Goal: Task Accomplishment & Management: Complete application form

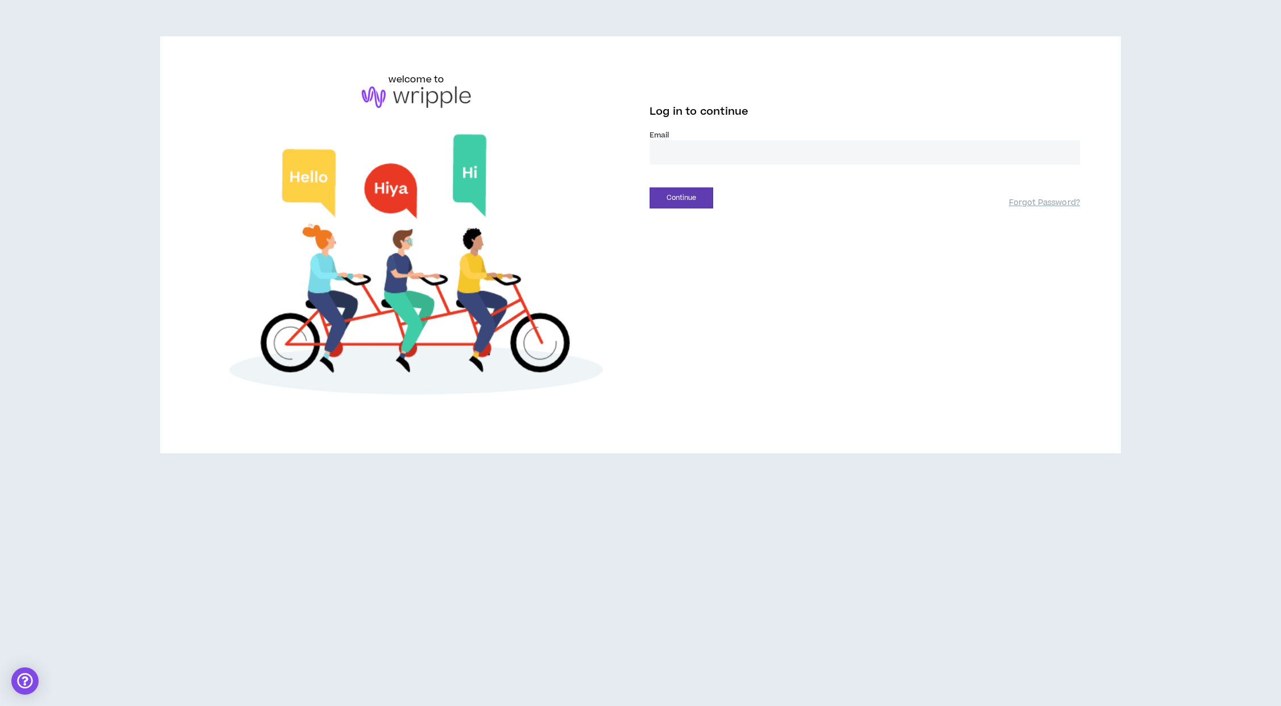
click at [827, 143] on input "email" at bounding box center [865, 152] width 430 height 24
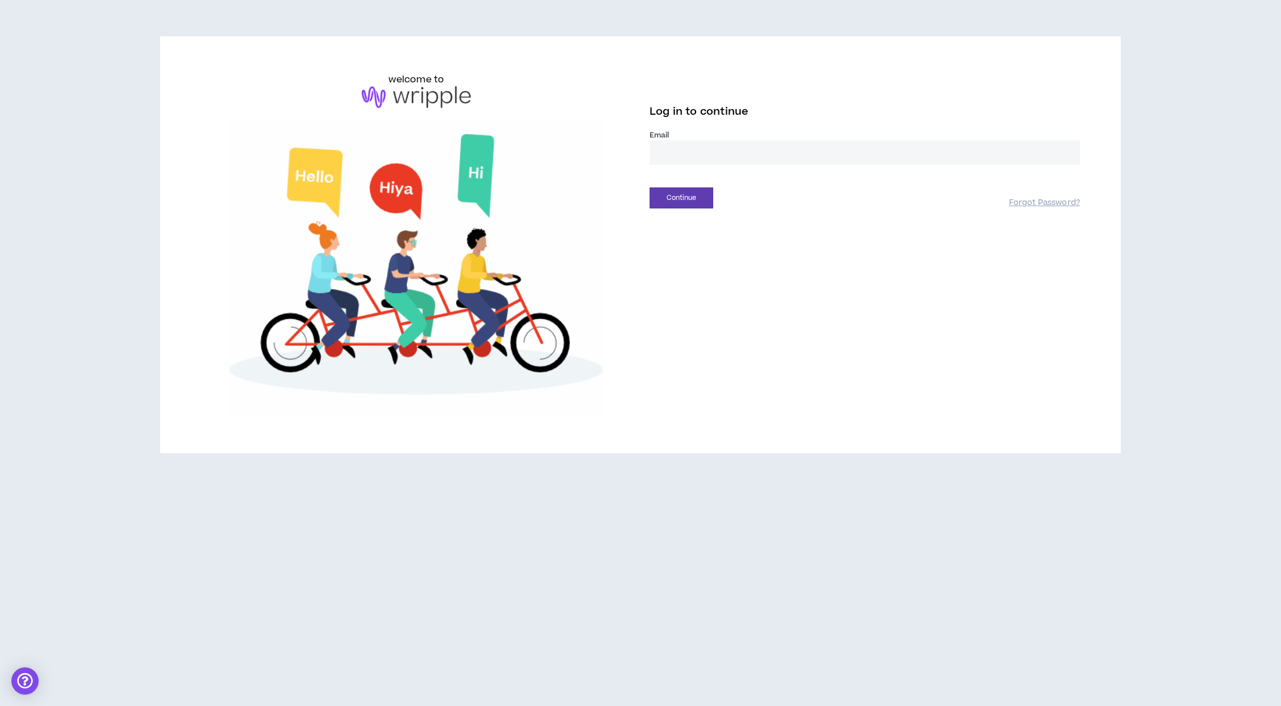
type input "**********"
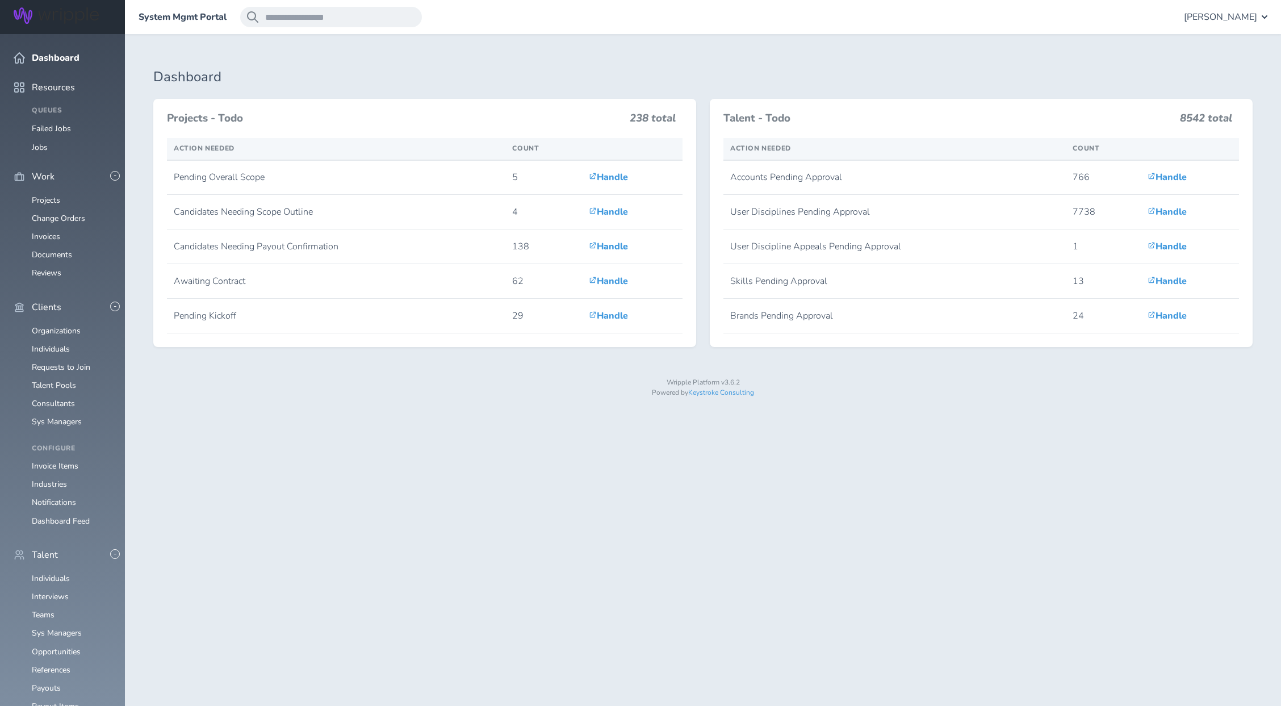
scroll to position [80, 0]
click at [51, 573] on link "Individuals" at bounding box center [51, 578] width 38 height 11
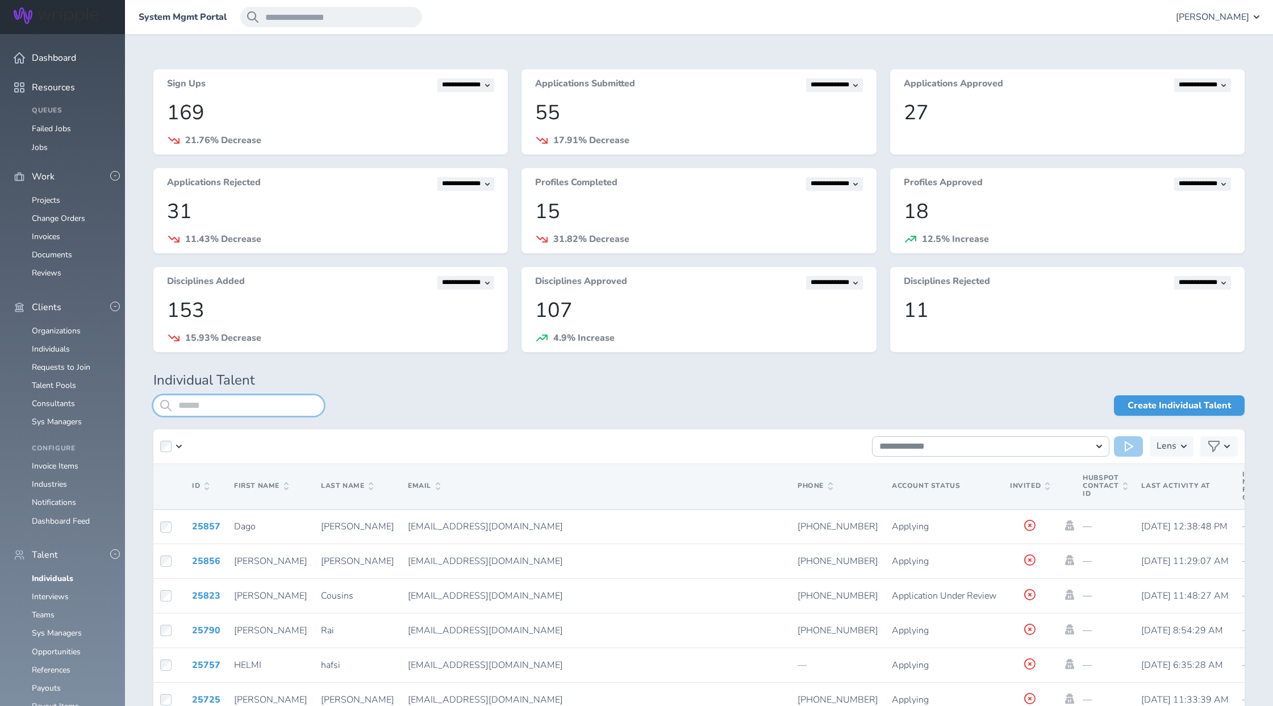
click at [287, 399] on input "search" at bounding box center [238, 405] width 170 height 20
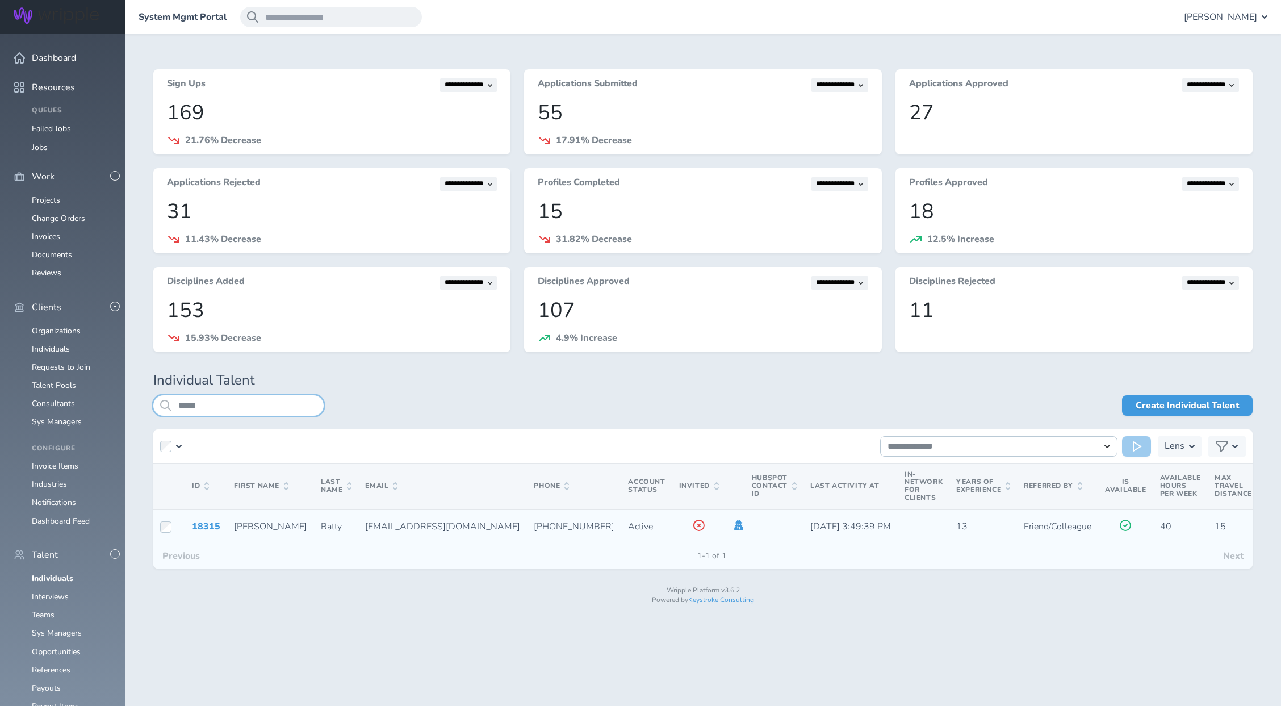
type input "*****"
click at [733, 527] on icon at bounding box center [739, 525] width 12 height 10
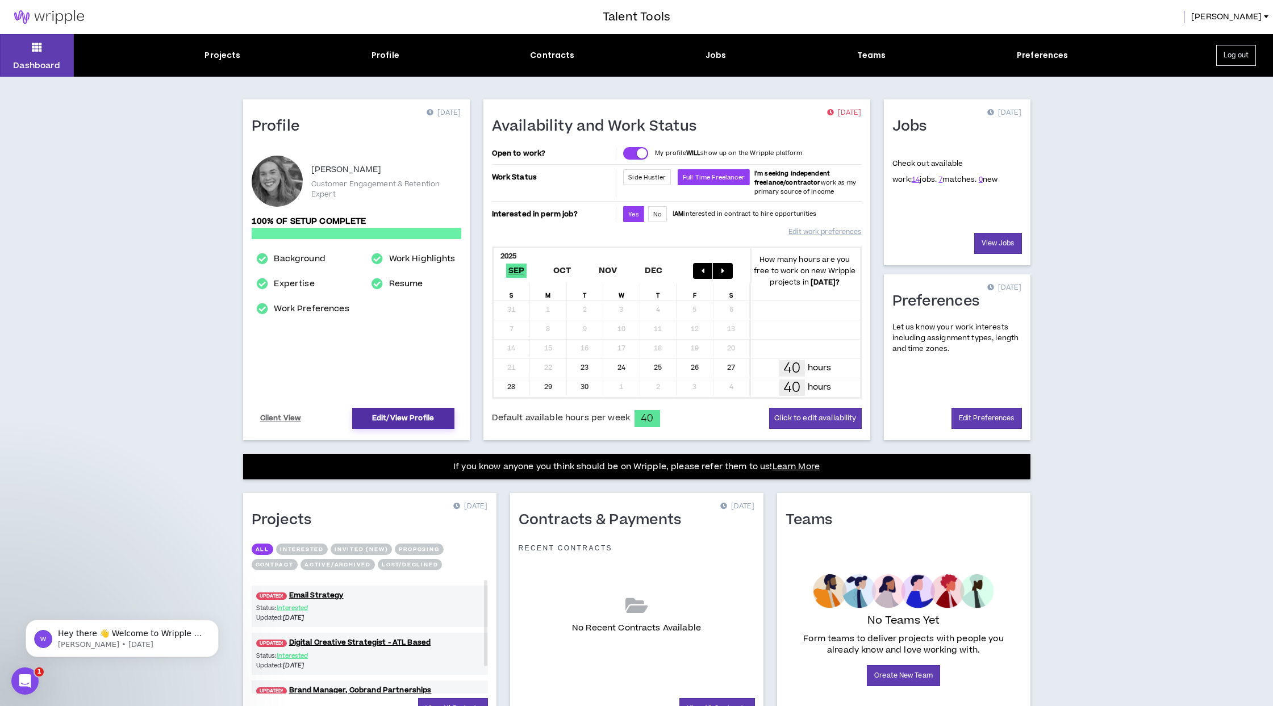
click at [409, 415] on link "Edit/View Profile" at bounding box center [403, 418] width 102 height 21
select select "*"
select select "US"
select select "*******"
select select "*"
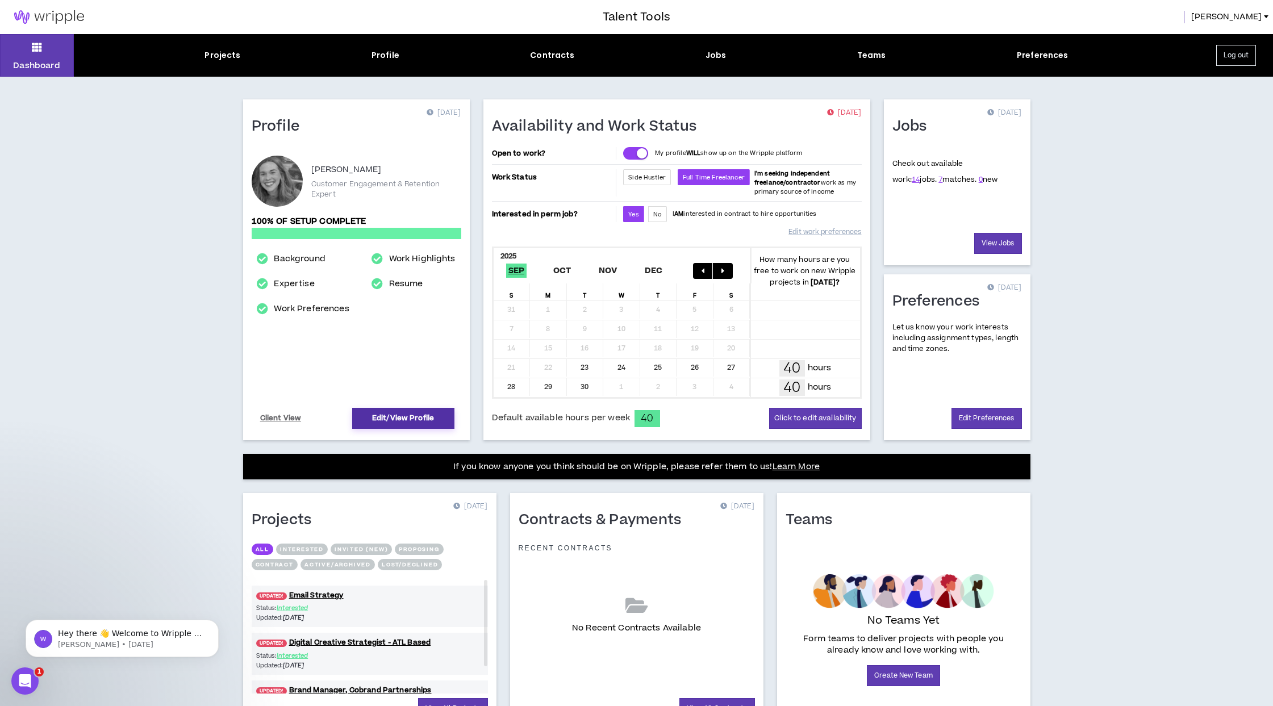
select select "**********"
select select "*****"
select select "**********"
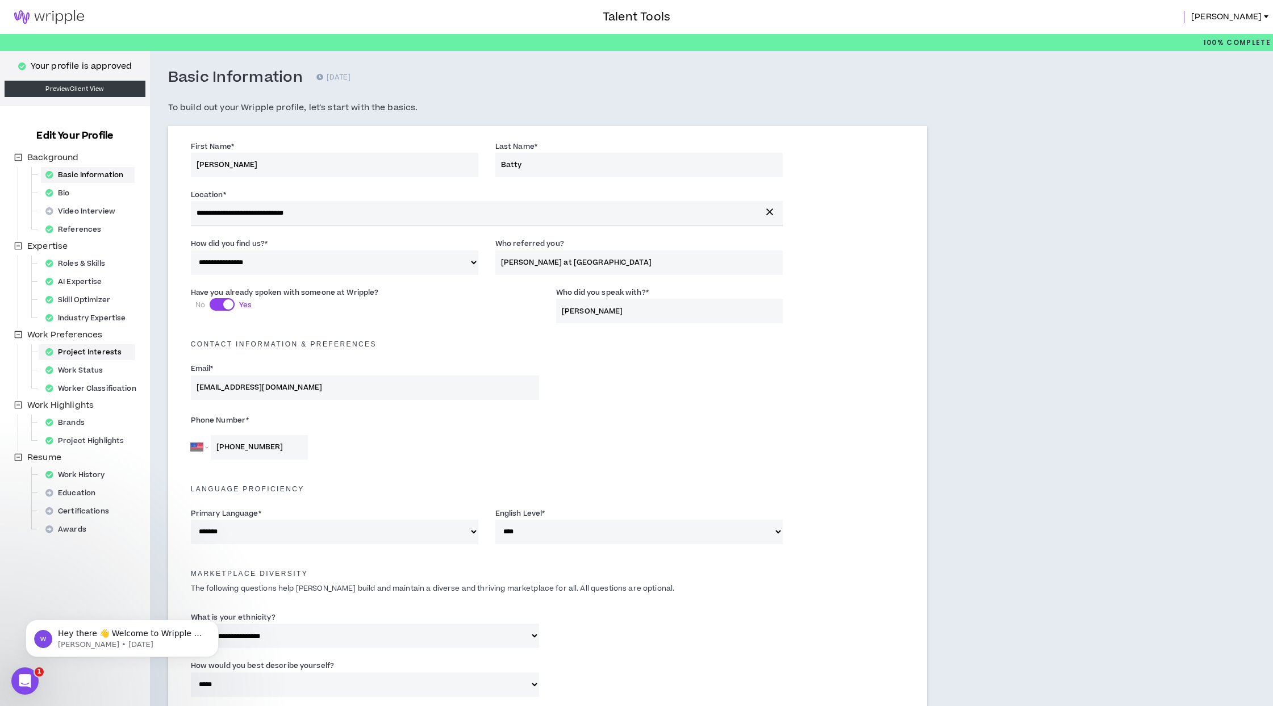
click at [97, 353] on div "Project Interests" at bounding box center [87, 352] width 92 height 16
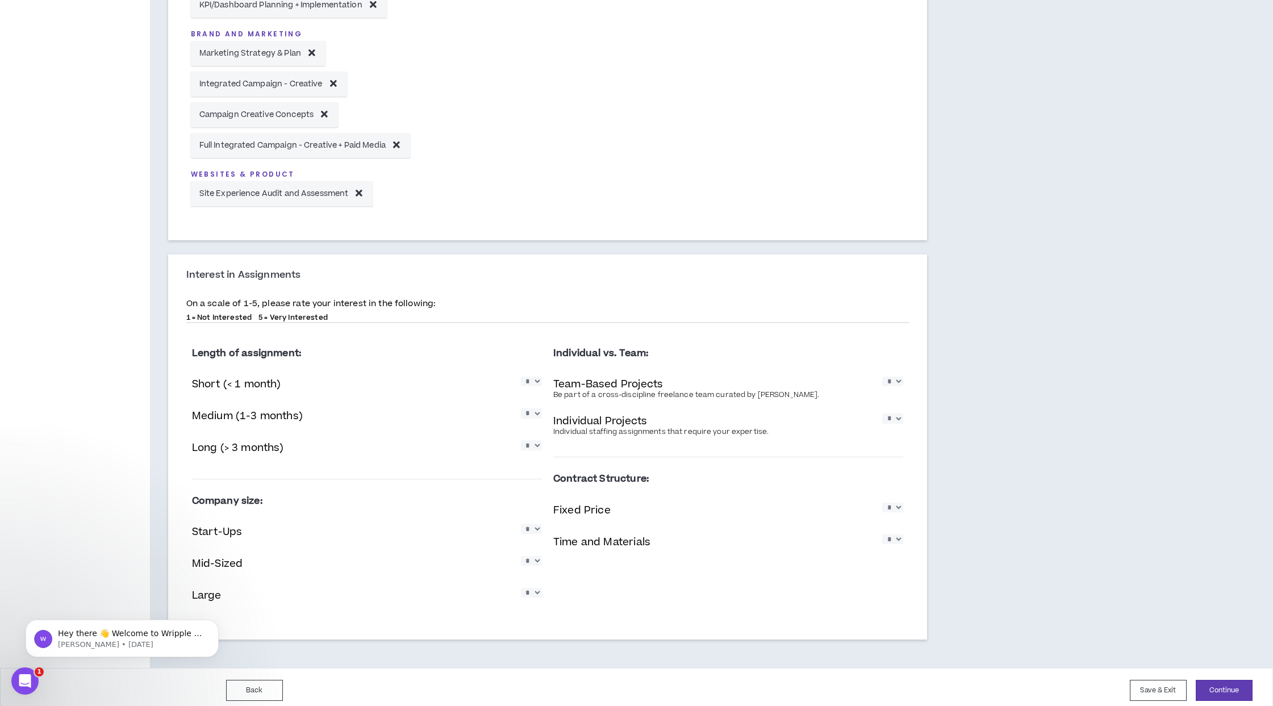
scroll to position [633, 0]
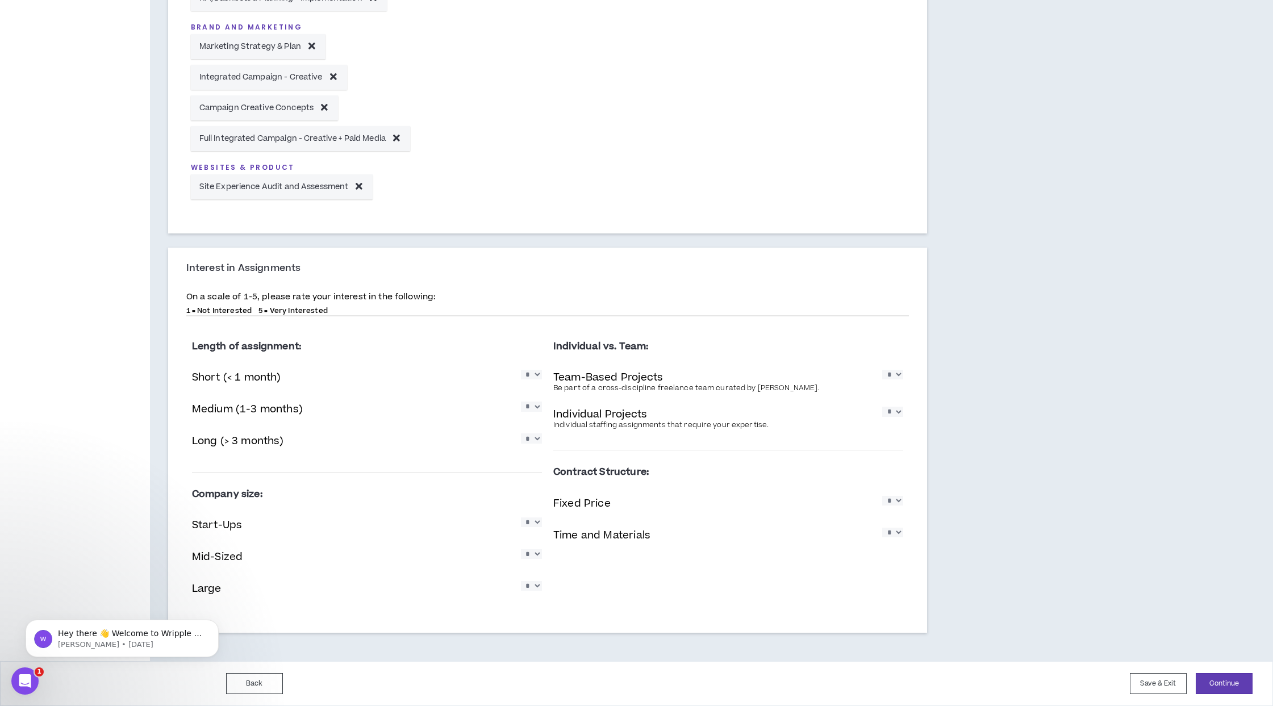
click at [535, 378] on select "* * * * *" at bounding box center [531, 375] width 21 height 10
select select "*"
click at [521, 370] on select "* * * * *" at bounding box center [531, 375] width 21 height 10
click at [532, 408] on select "* * * * *" at bounding box center [531, 406] width 21 height 10
select select "*"
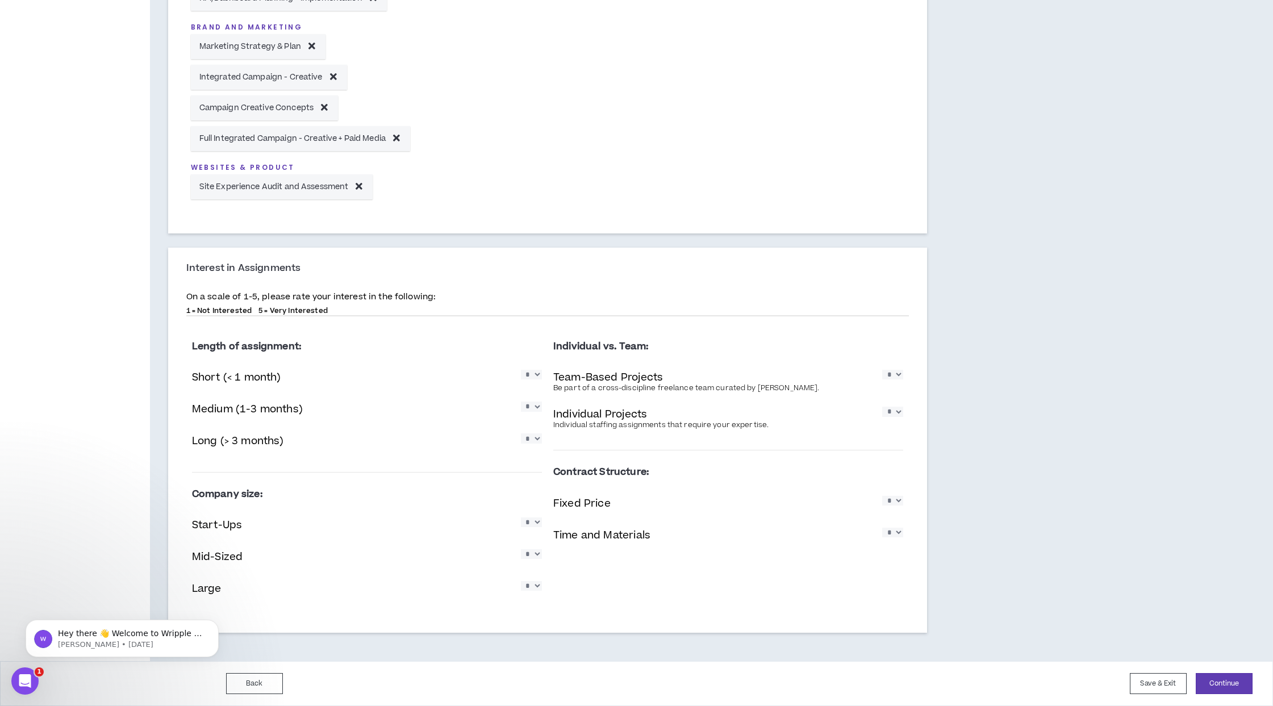
click at [521, 401] on select "* * * * *" at bounding box center [531, 406] width 21 height 10
click at [532, 443] on select "* * * * *" at bounding box center [531, 438] width 21 height 10
select select "*"
click at [521, 433] on select "* * * * *" at bounding box center [531, 438] width 21 height 10
click at [1211, 684] on button "Continue" at bounding box center [1223, 683] width 57 height 21
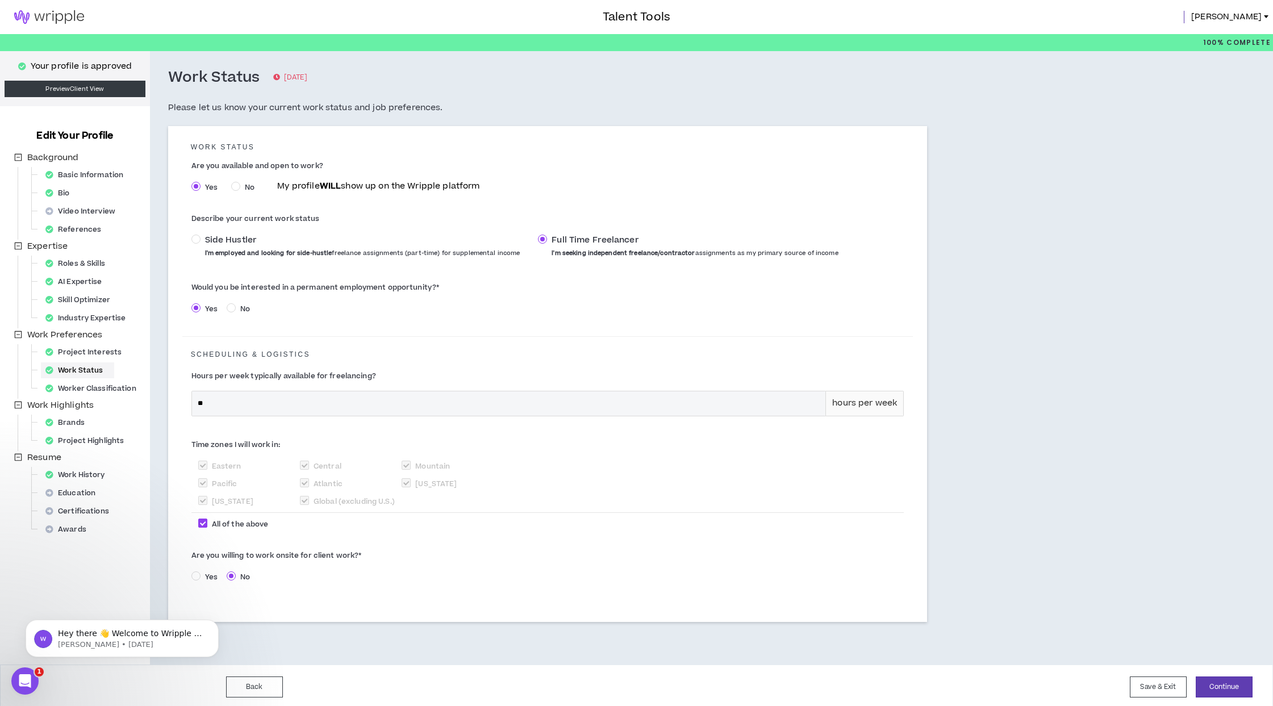
scroll to position [3, 0]
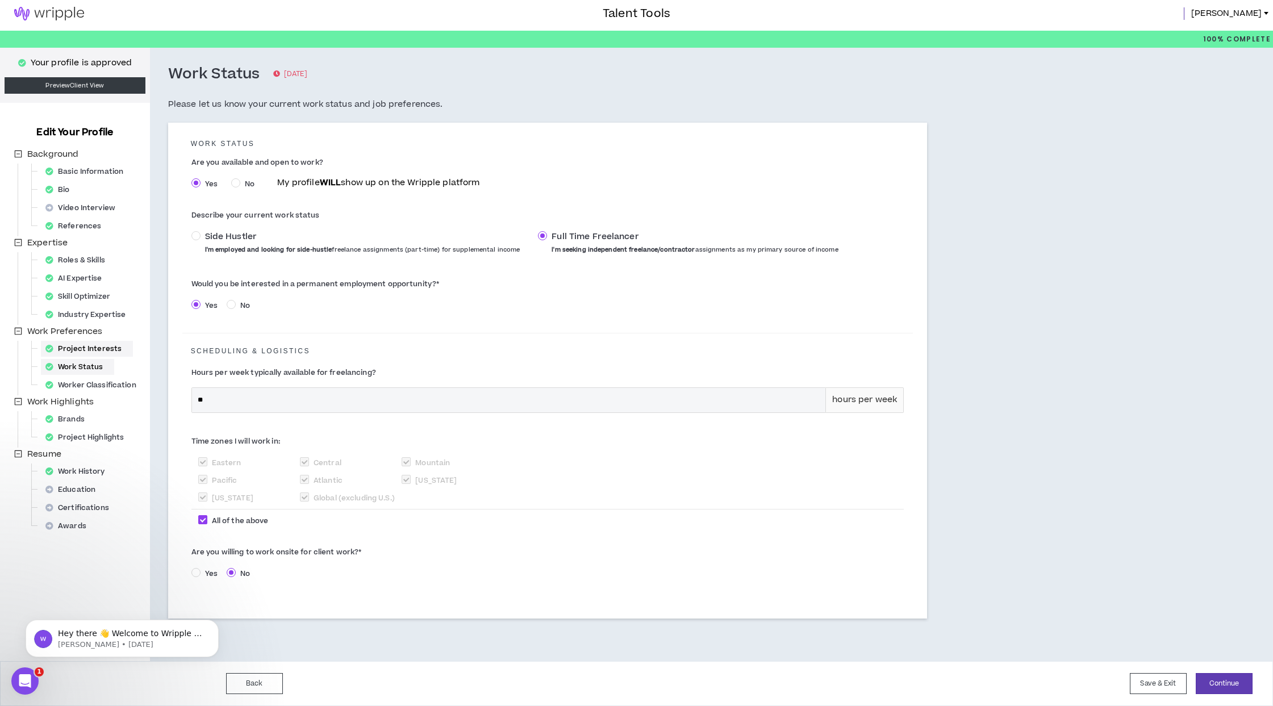
click at [85, 350] on div "Project Interests" at bounding box center [87, 349] width 92 height 16
click at [93, 345] on div "Project Interests" at bounding box center [87, 349] width 92 height 16
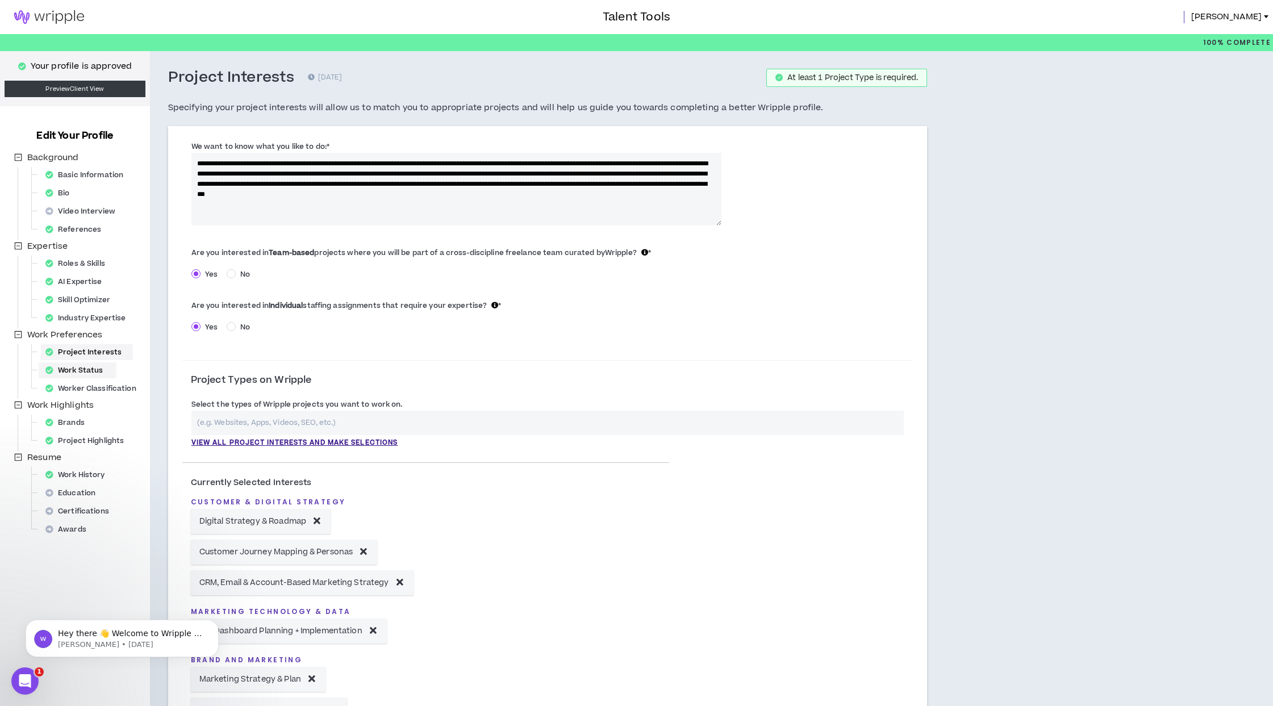
click at [82, 372] on div "Work Status" at bounding box center [77, 370] width 73 height 16
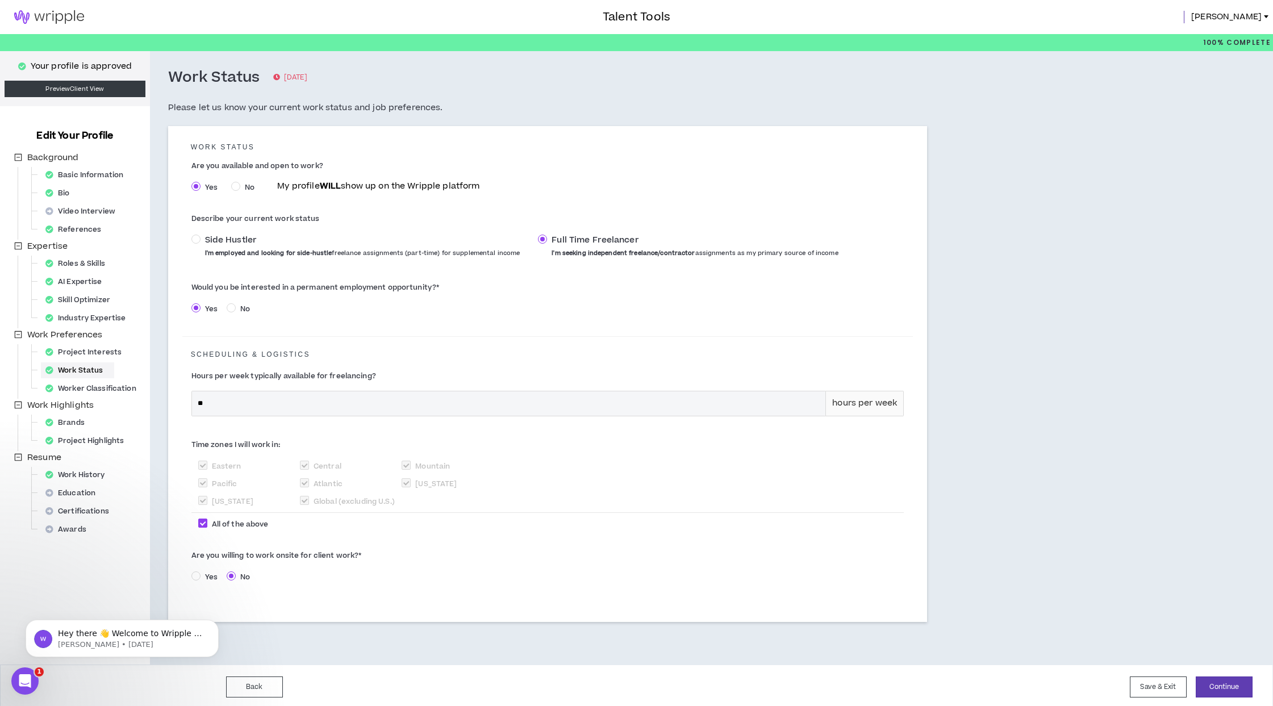
click at [210, 571] on label "Yes" at bounding box center [206, 576] width 31 height 12
select select "*"
select select "*****"
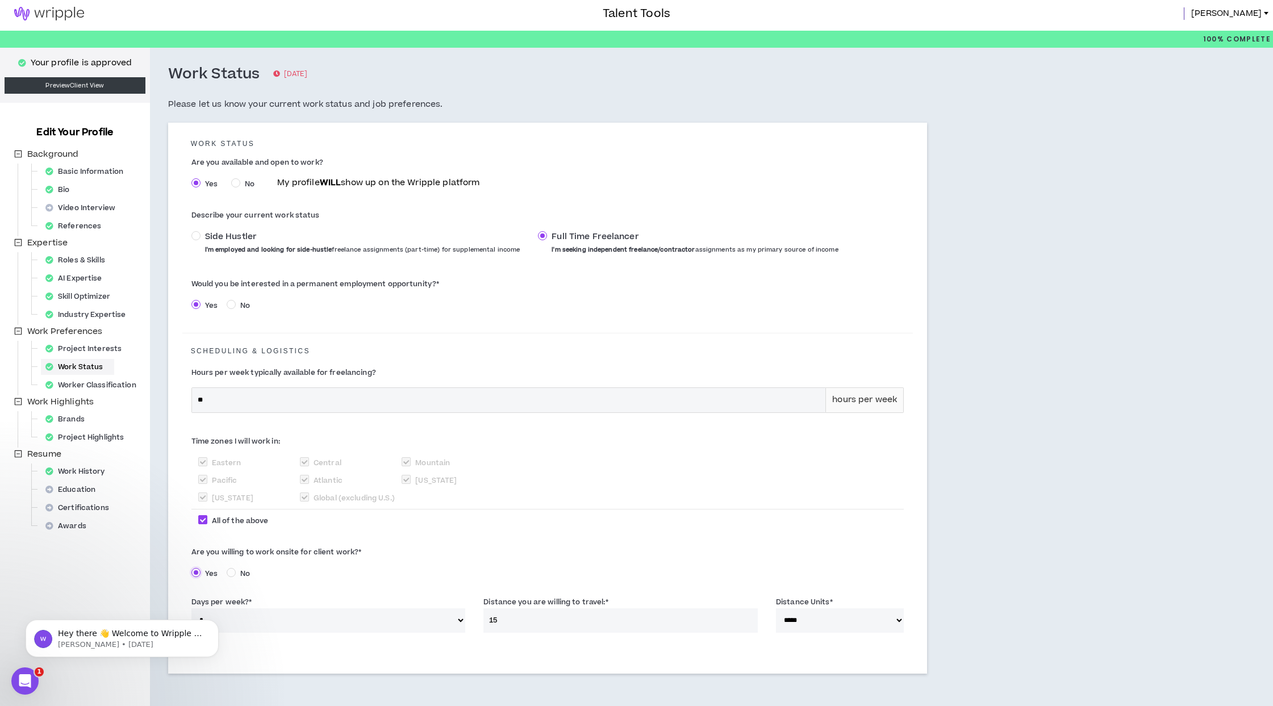
scroll to position [58, 0]
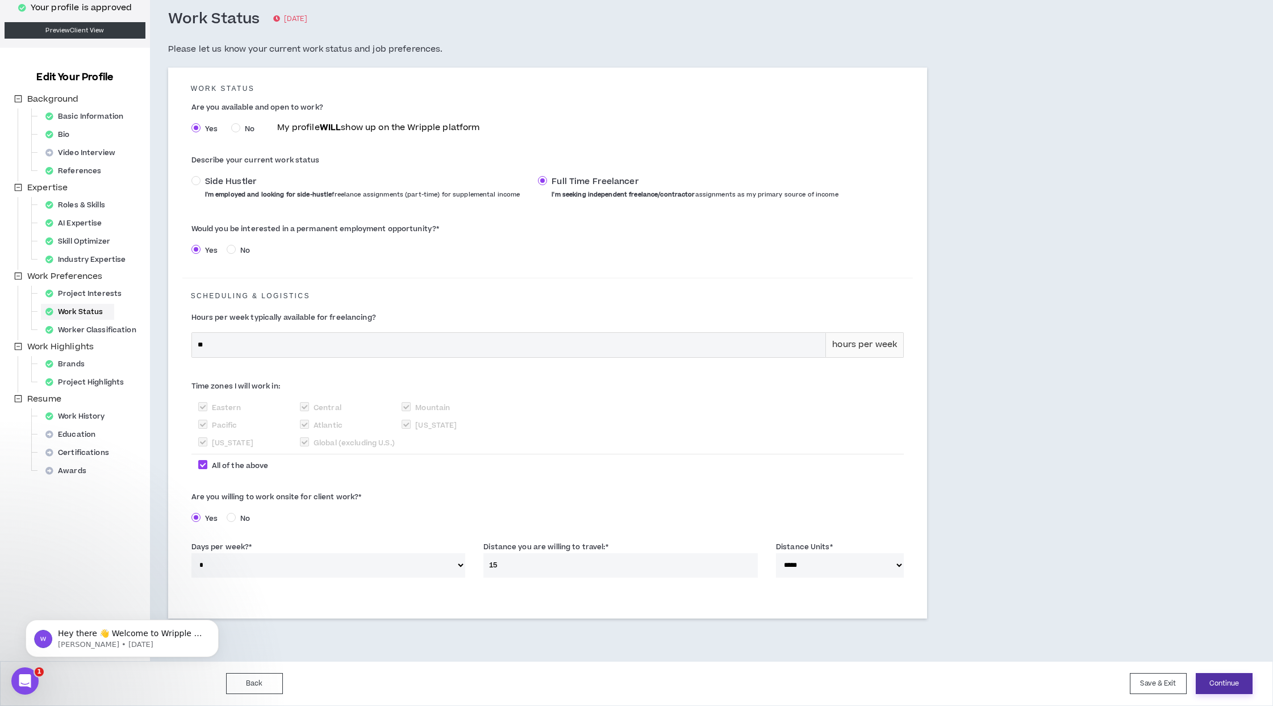
click at [1219, 685] on button "Continue" at bounding box center [1223, 683] width 57 height 21
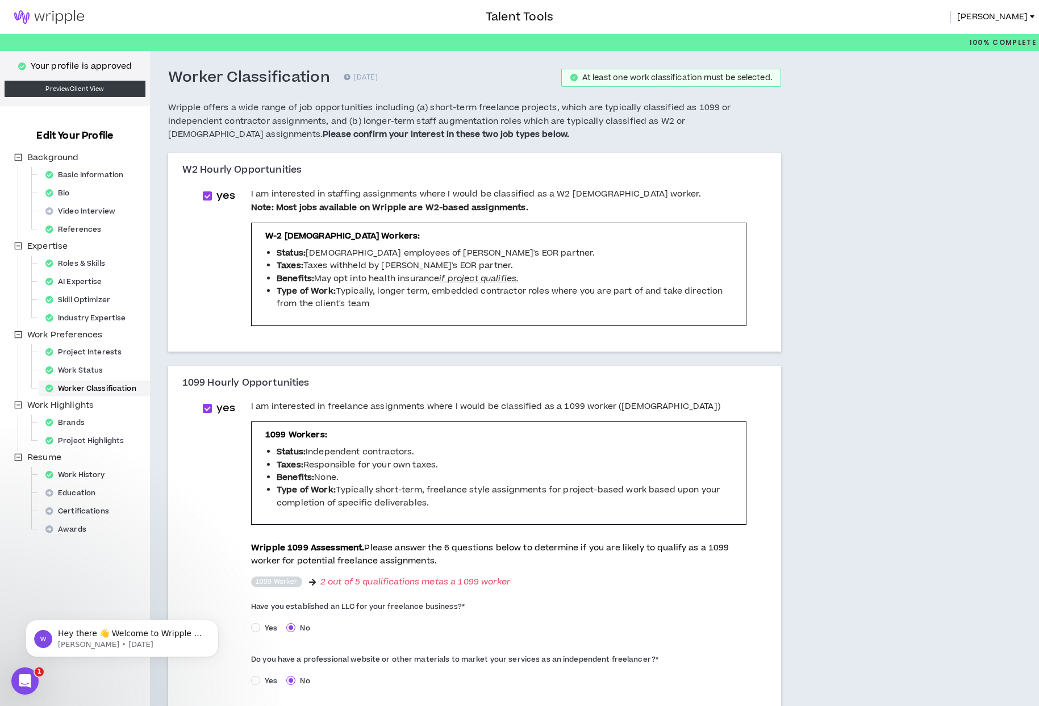
click at [74, 391] on div "Worker Classification" at bounding box center [94, 388] width 107 height 16
click at [102, 369] on div "Work Status" at bounding box center [77, 370] width 73 height 16
select select "*"
select select "*****"
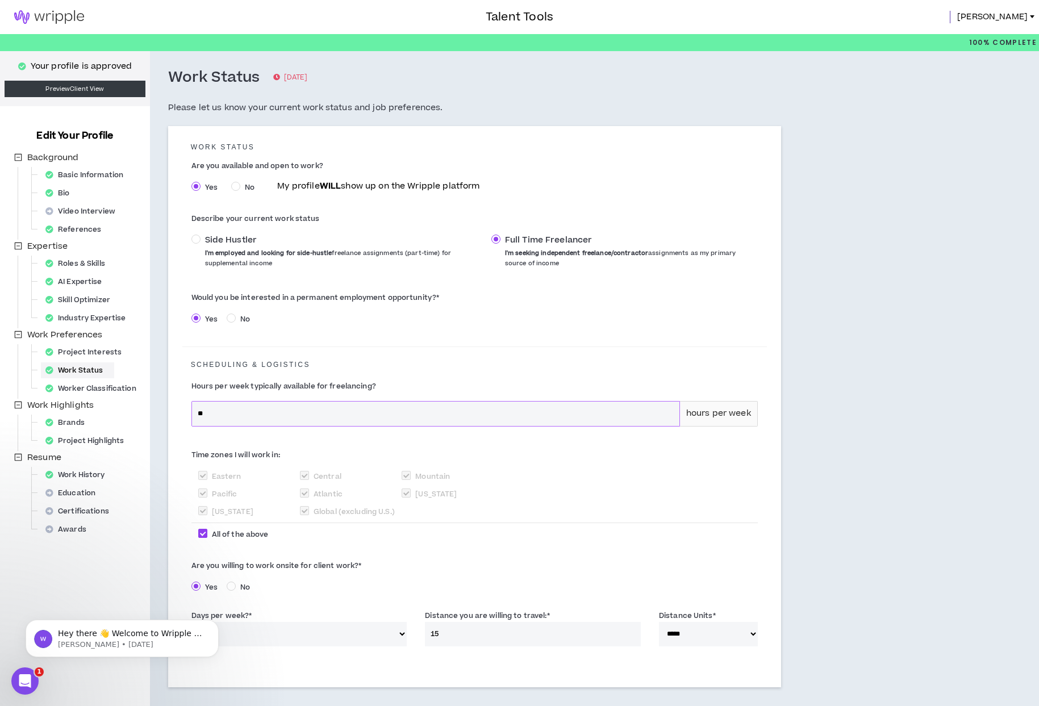
scroll to position [69, 0]
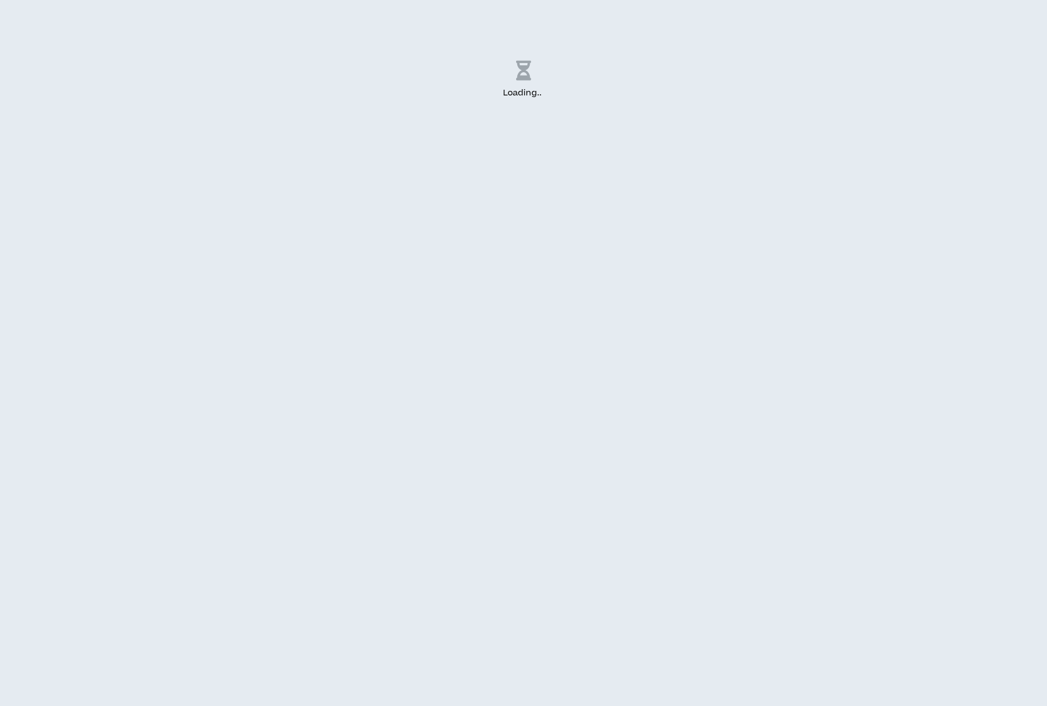
select select "*"
select select "*****"
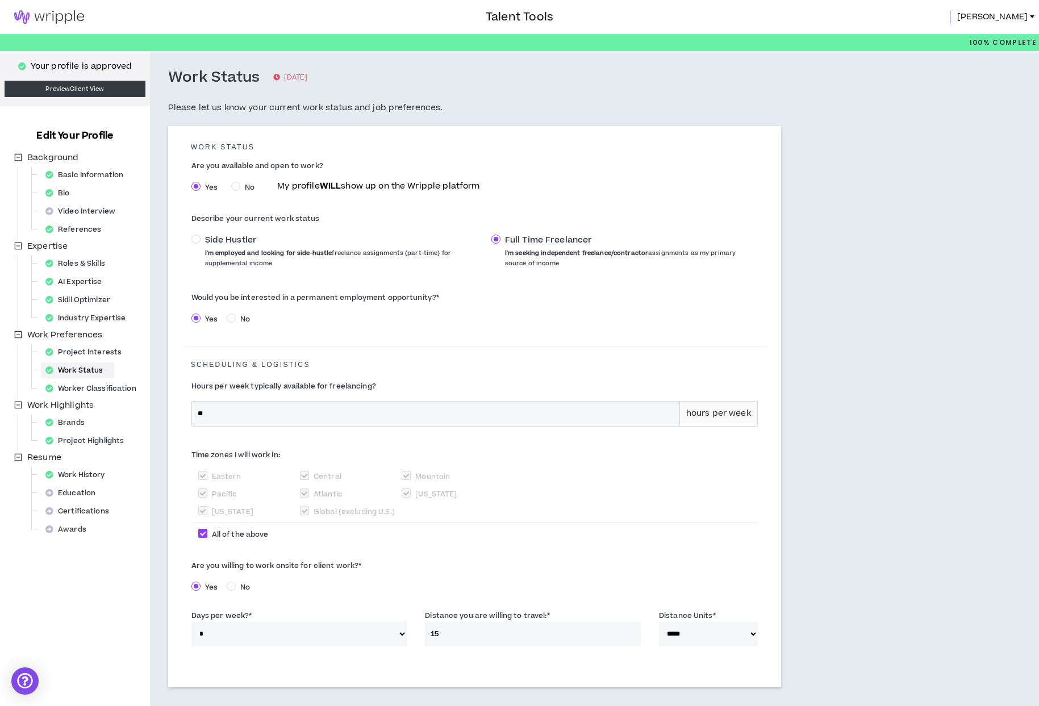
scroll to position [69, 0]
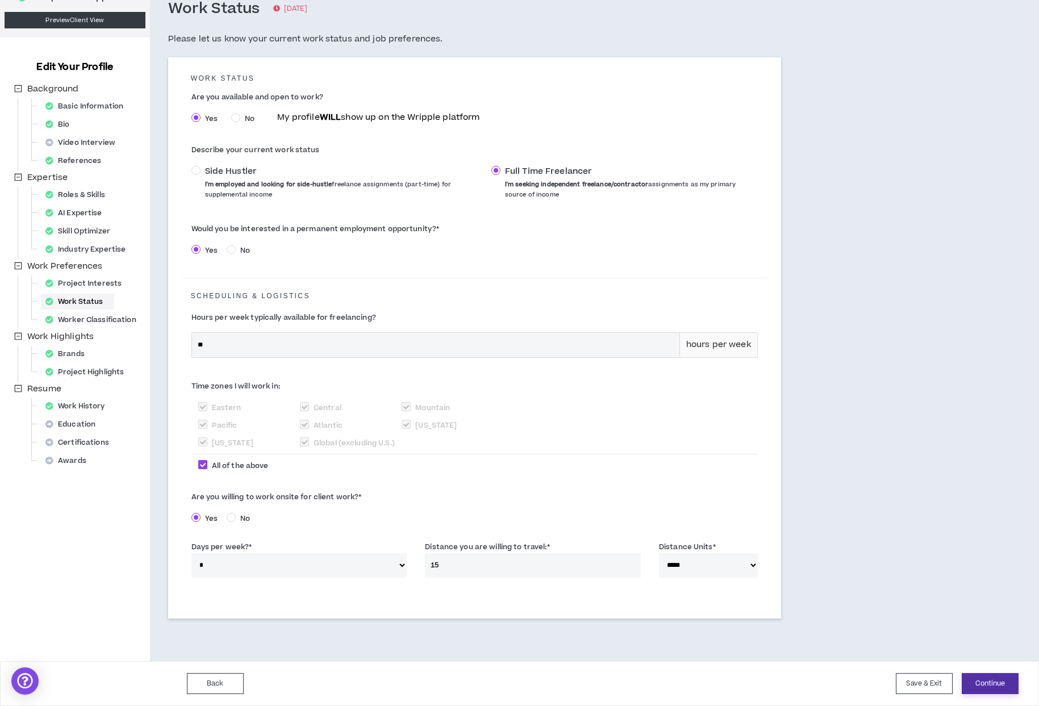
click at [989, 683] on button "Continue" at bounding box center [989, 683] width 57 height 21
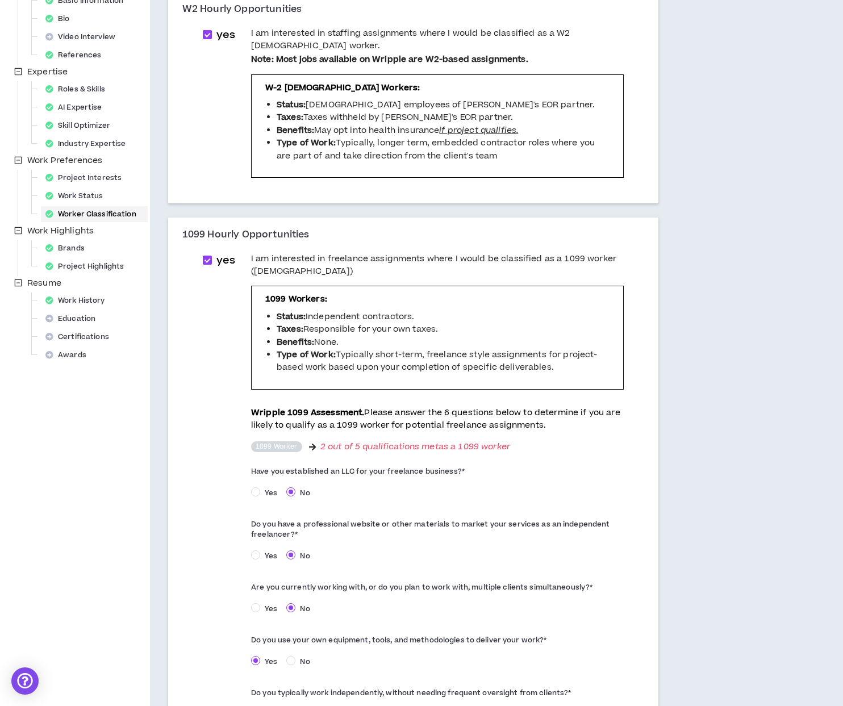
scroll to position [174, 0]
click at [69, 186] on div "Project Interests" at bounding box center [73, 179] width 124 height 18
click at [68, 192] on div "Work Status" at bounding box center [77, 197] width 73 height 16
select select "*"
select select "*****"
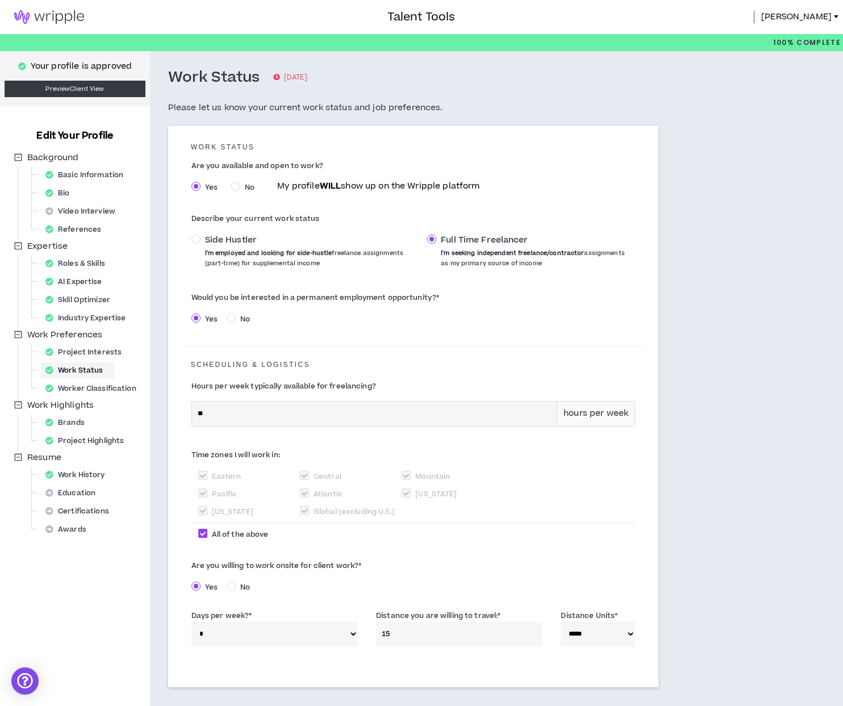
scroll to position [69, 0]
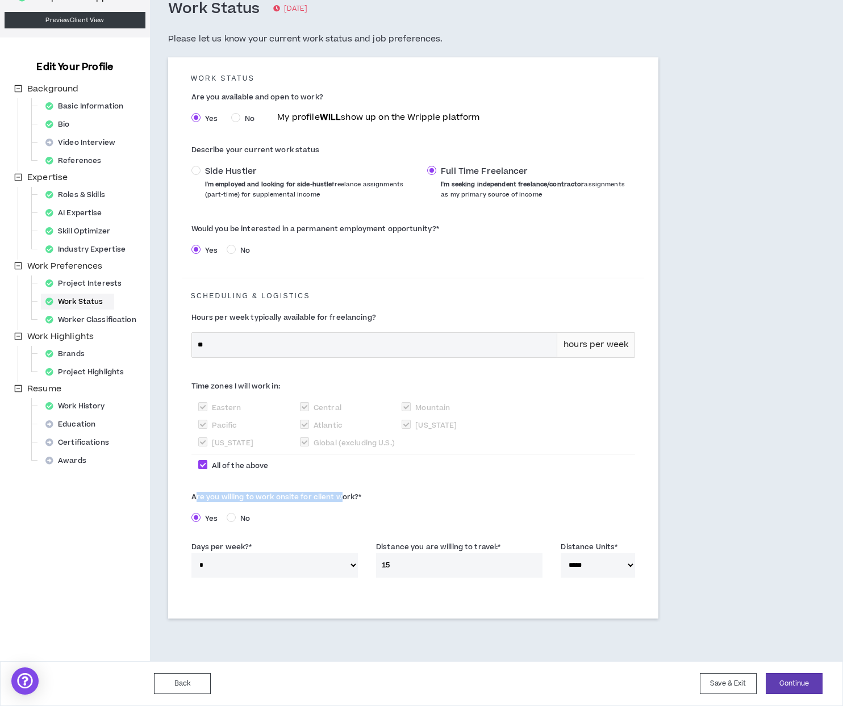
drag, startPoint x: 194, startPoint y: 496, endPoint x: 342, endPoint y: 498, distance: 148.2
click at [342, 498] on label "Are you willing to work onsite for client work? *" at bounding box center [413, 497] width 444 height 18
copy label "re you willing to work onsite for client wo"
click at [93, 280] on div "Project Interests" at bounding box center [87, 283] width 92 height 16
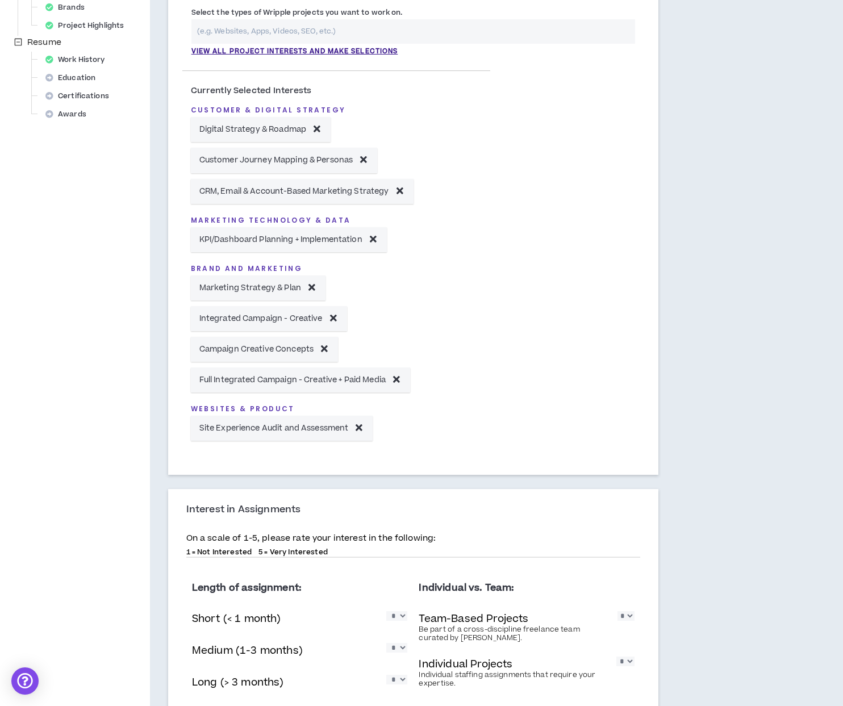
scroll to position [528, 0]
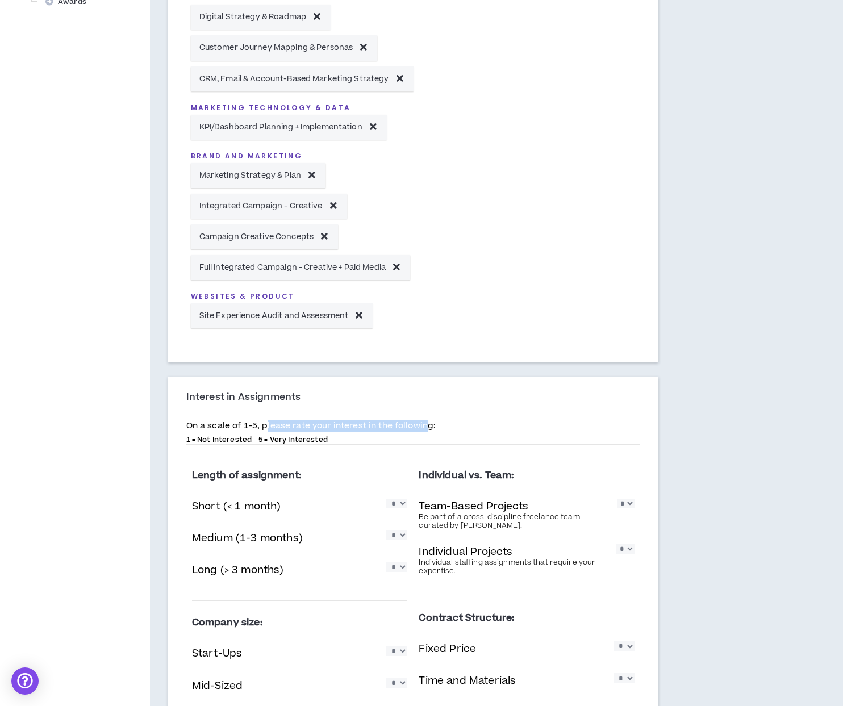
drag, startPoint x: 263, startPoint y: 427, endPoint x: 425, endPoint y: 429, distance: 161.3
click at [425, 429] on p "On a scale of 1-5, please rate your interest in the following:" at bounding box center [413, 426] width 454 height 12
copy p "lease rate your interest in the followin"
